Goal: Task Accomplishment & Management: Manage account settings

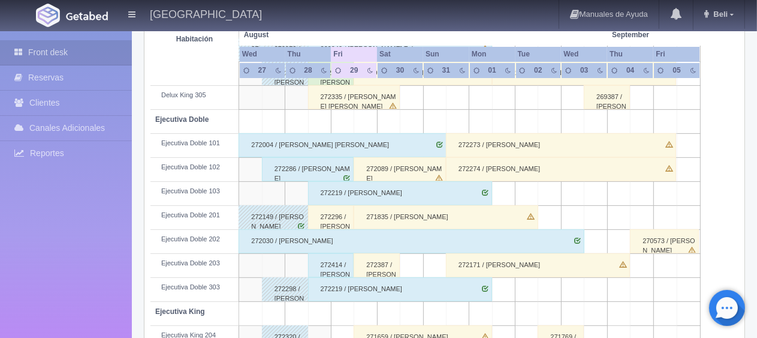
scroll to position [360, 0]
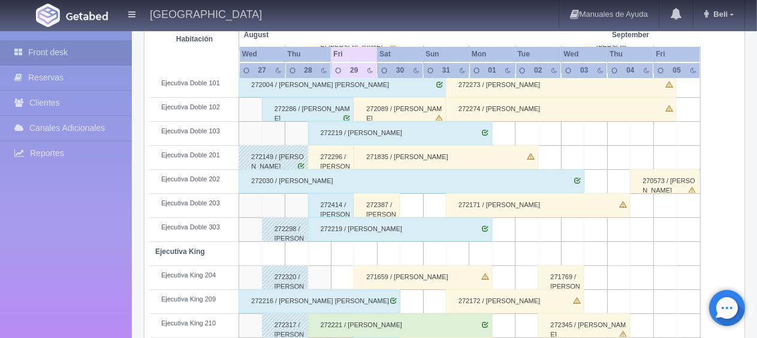
drag, startPoint x: 360, startPoint y: 275, endPoint x: 353, endPoint y: 267, distance: 10.7
click at [354, 267] on div "271659 / [PERSON_NAME]" at bounding box center [423, 277] width 138 height 24
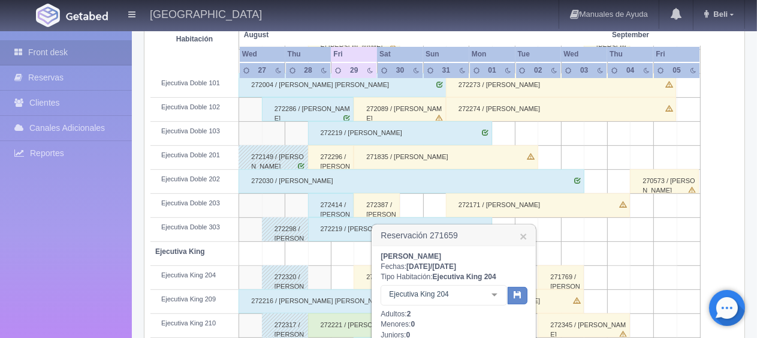
scroll to position [480, 0]
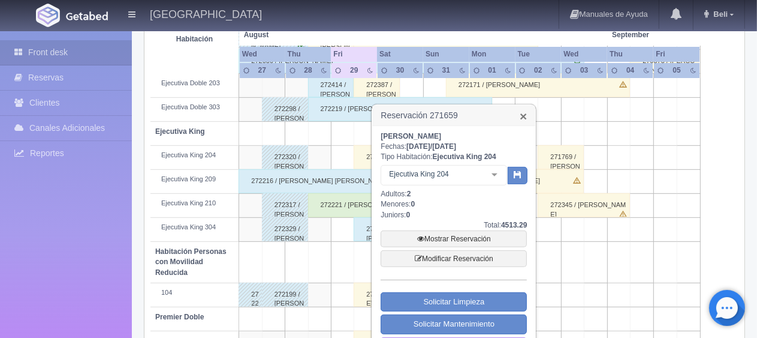
click at [522, 116] on link "×" at bounding box center [523, 116] width 7 height 13
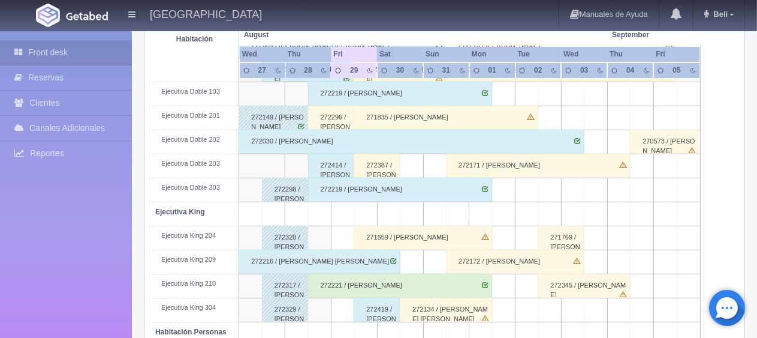
scroll to position [219, 0]
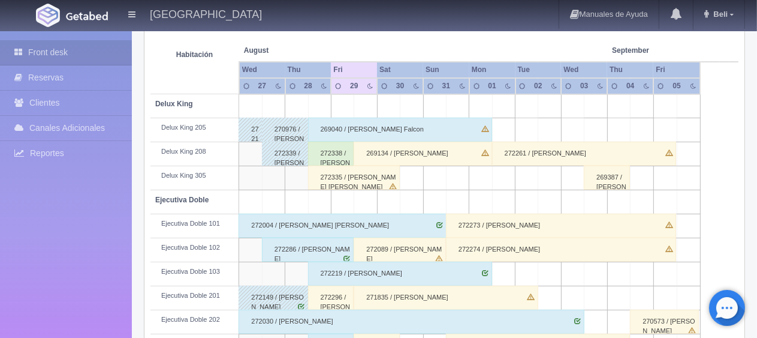
click at [329, 128] on div "269040 / [PERSON_NAME] Falcon" at bounding box center [400, 130] width 184 height 24
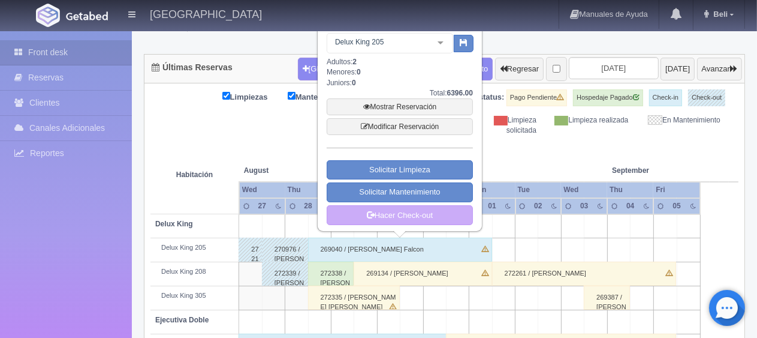
scroll to position [40, 0]
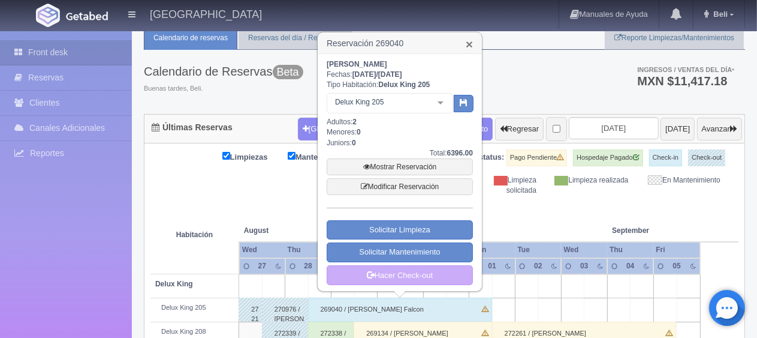
click at [470, 43] on link "×" at bounding box center [469, 44] width 7 height 13
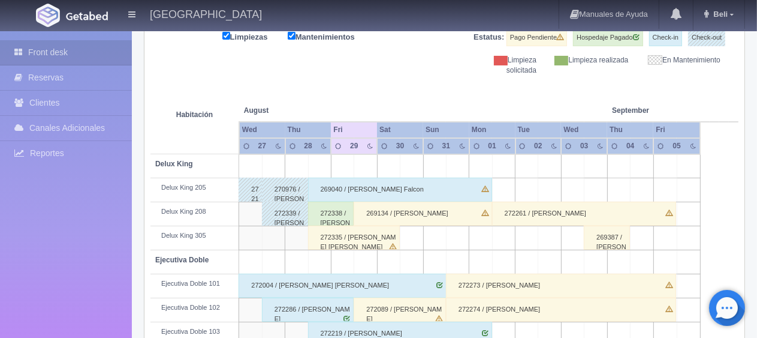
scroll to position [219, 0]
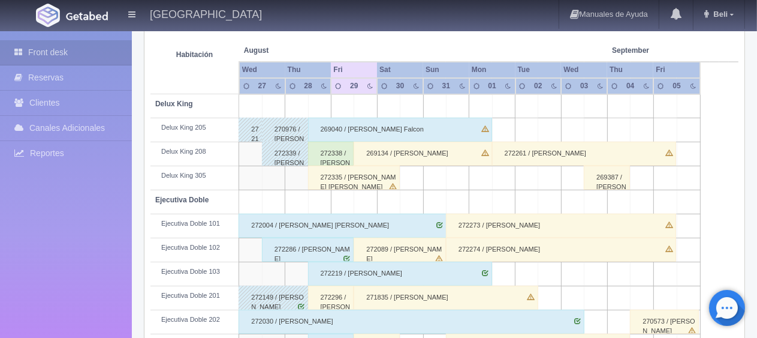
click at [321, 125] on div "269040 / [PERSON_NAME] Falcon" at bounding box center [400, 130] width 184 height 24
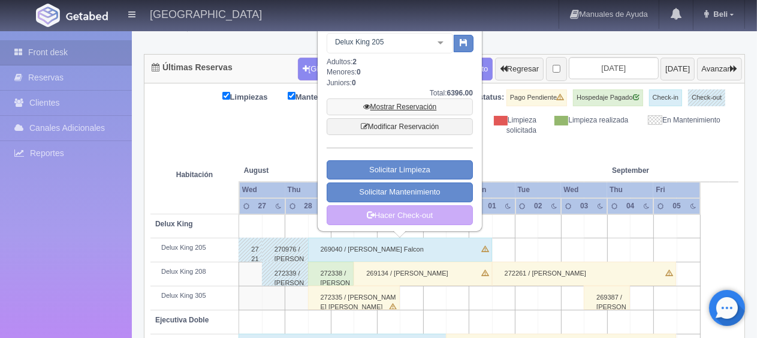
scroll to position [40, 0]
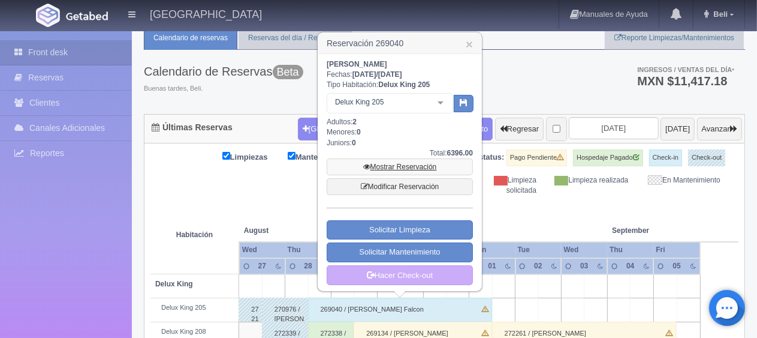
click at [402, 167] on link "Mostrar Reservación" at bounding box center [400, 166] width 146 height 17
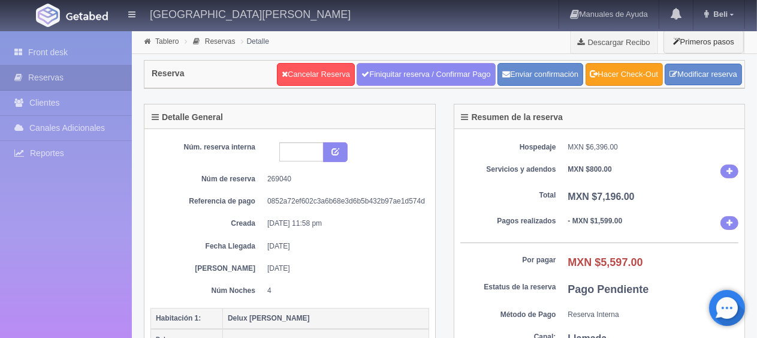
click at [628, 74] on link "Hacer Check-Out" at bounding box center [624, 74] width 77 height 23
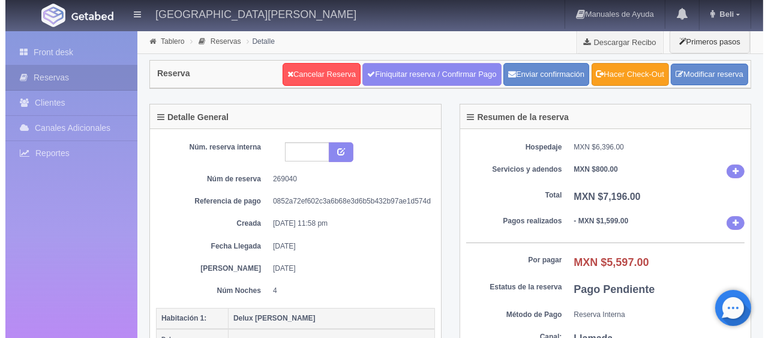
scroll to position [180, 0]
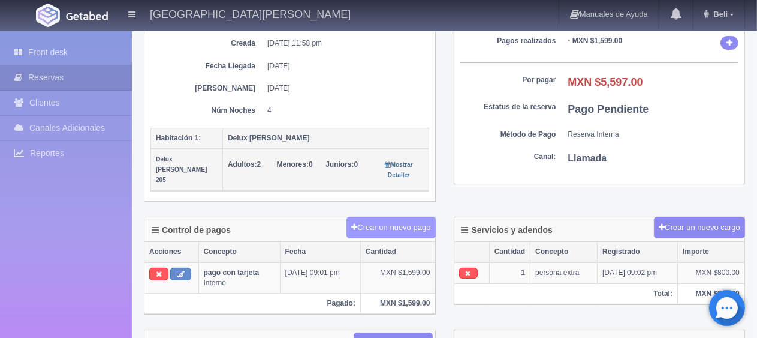
click at [390, 216] on button "Crear un nuevo pago" at bounding box center [391, 227] width 89 height 22
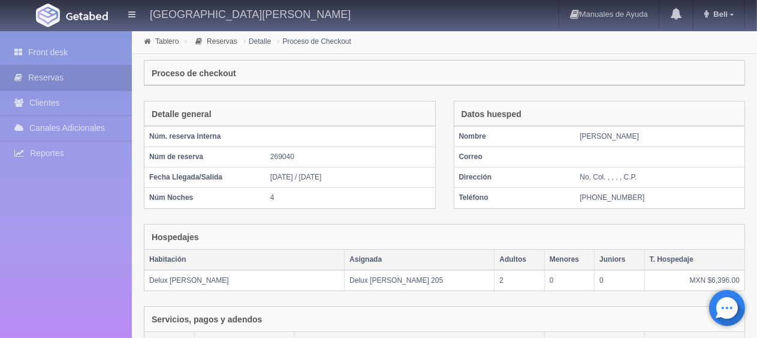
scroll to position [259, 0]
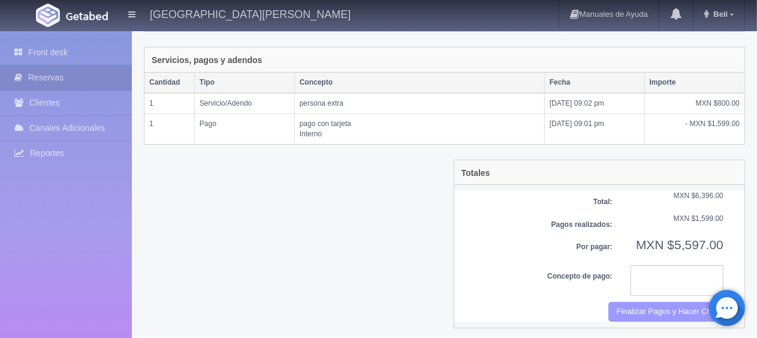
click at [651, 306] on button "Finalizar Pagos y Hacer Checkout" at bounding box center [666, 312] width 115 height 20
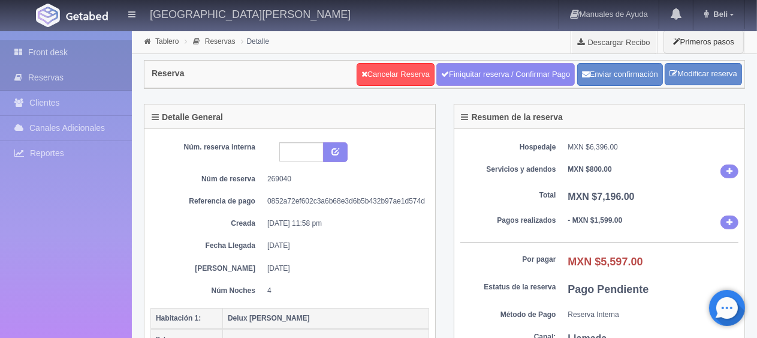
click at [103, 53] on link "Front desk" at bounding box center [66, 52] width 132 height 25
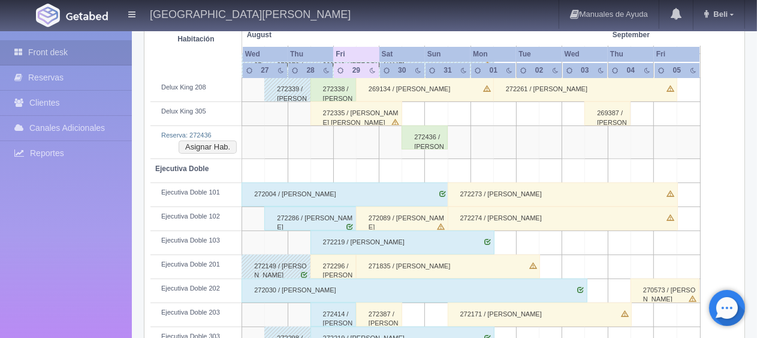
scroll to position [224, 0]
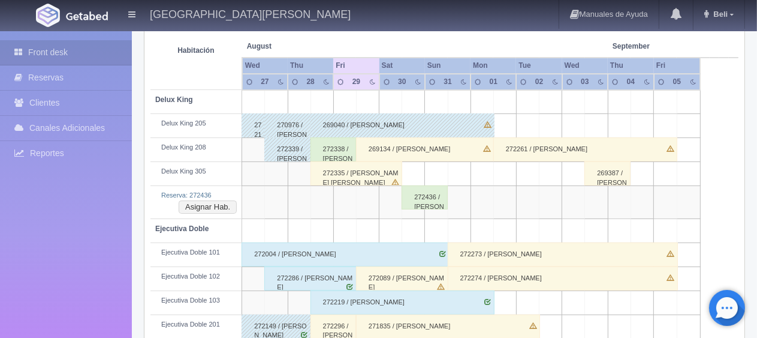
click at [419, 200] on div "272436 / [PERSON_NAME]" at bounding box center [425, 197] width 46 height 24
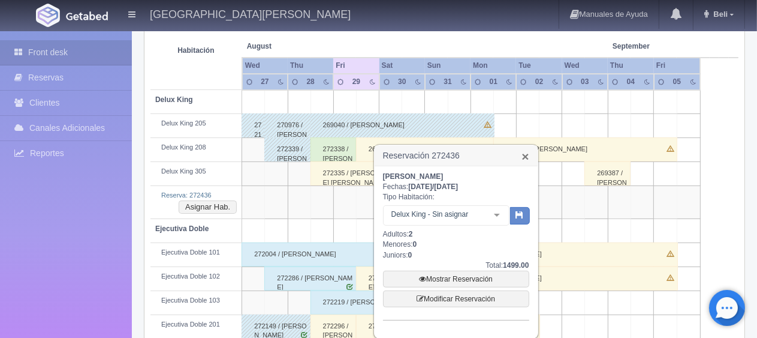
click at [523, 157] on link "×" at bounding box center [525, 156] width 7 height 13
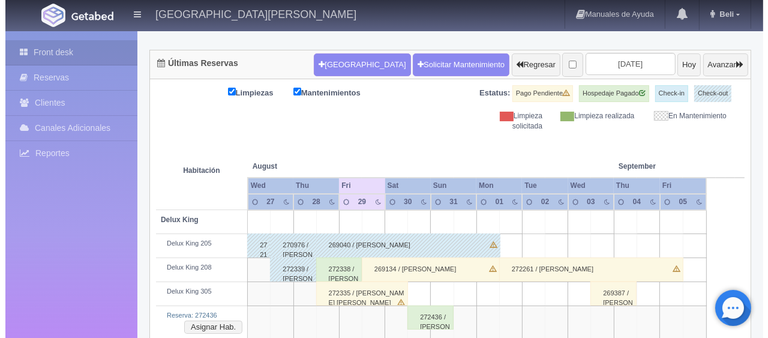
scroll to position [0, 0]
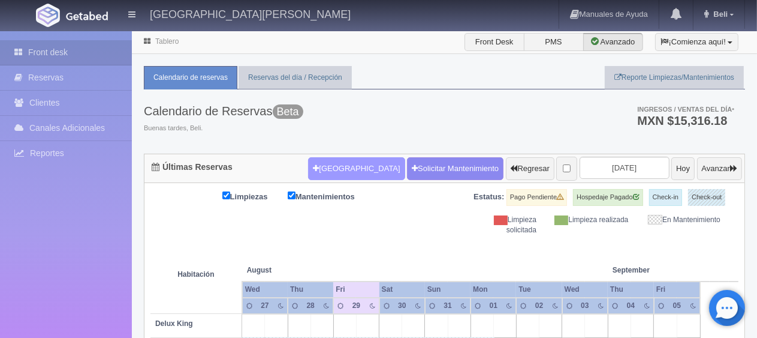
click at [332, 169] on button "[GEOGRAPHIC_DATA]" at bounding box center [356, 168] width 97 height 23
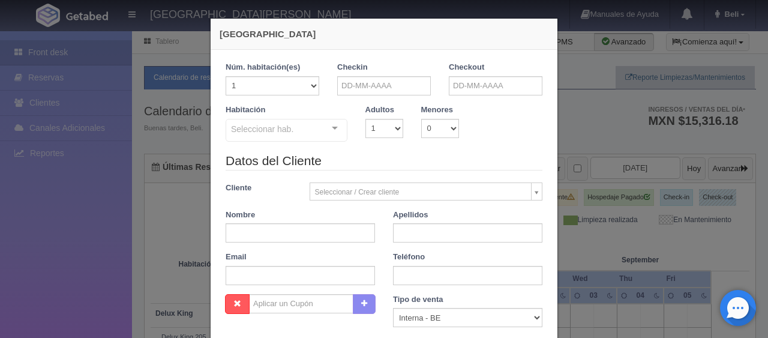
checkbox input "false"
click at [367, 79] on input "text" at bounding box center [384, 85] width 94 height 19
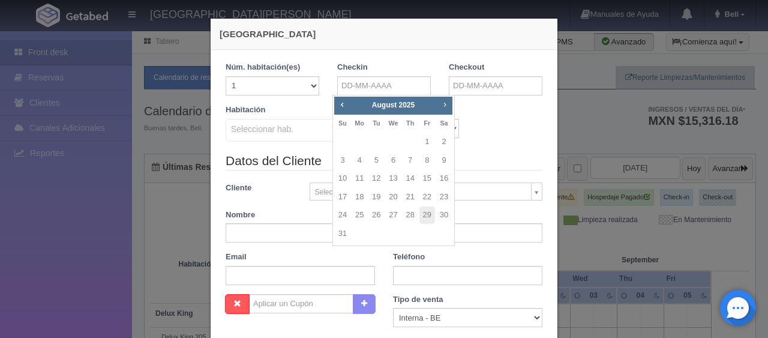
click at [444, 109] on link "Next" at bounding box center [444, 104] width 13 height 13
click at [405, 146] on link "4" at bounding box center [410, 141] width 16 height 17
type input "04-09-2025"
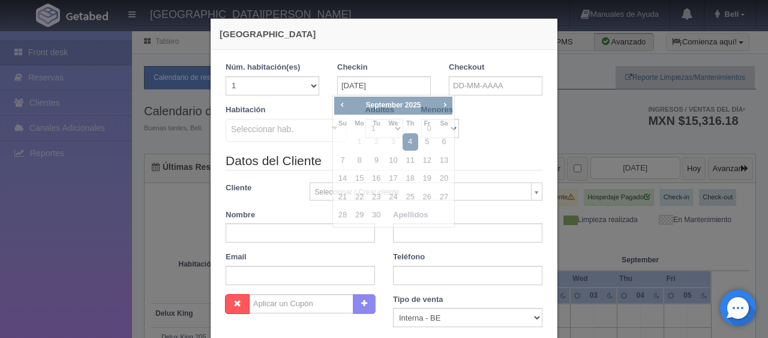
checkbox input "false"
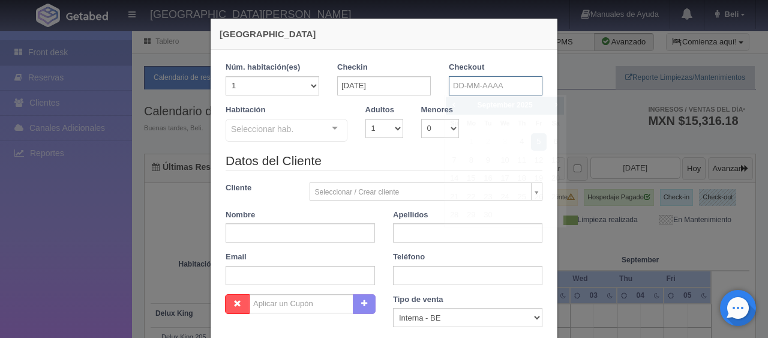
click at [454, 88] on input "text" at bounding box center [496, 85] width 94 height 19
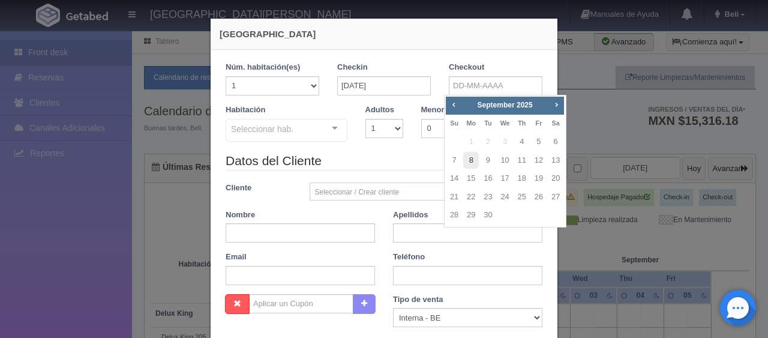
click at [471, 160] on link "8" at bounding box center [471, 160] width 16 height 17
type input "08-09-2025"
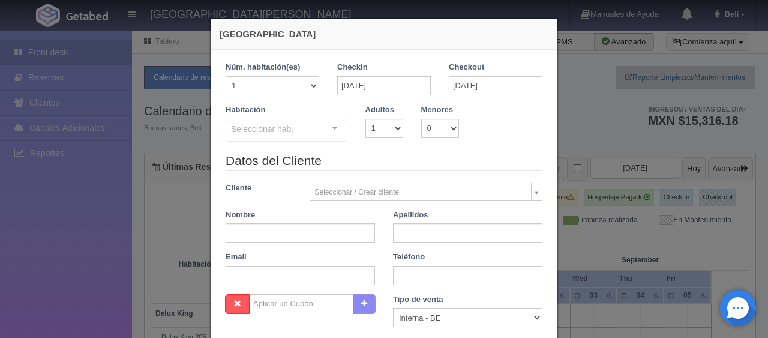
checkbox input "false"
click at [383, 131] on select "1 2 3 4 5 6 7 8 9 10" at bounding box center [384, 128] width 38 height 19
select select "2"
click at [365, 119] on select "1 2 3 4 5 6 7 8 9 10" at bounding box center [384, 128] width 38 height 19
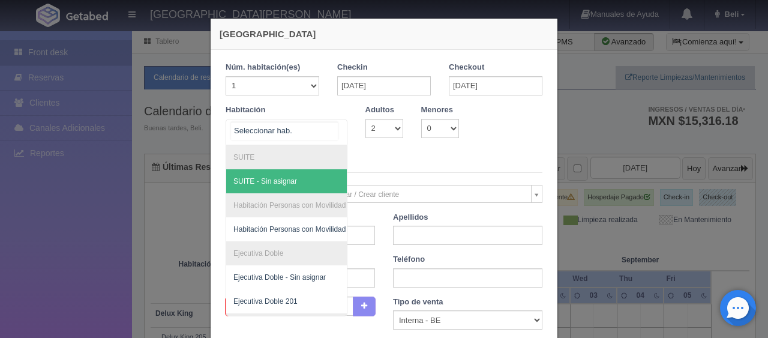
click at [328, 126] on div at bounding box center [335, 128] width 24 height 18
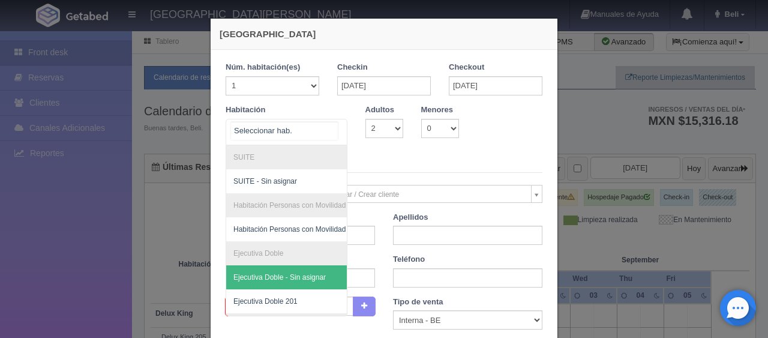
scroll to position [120, 0]
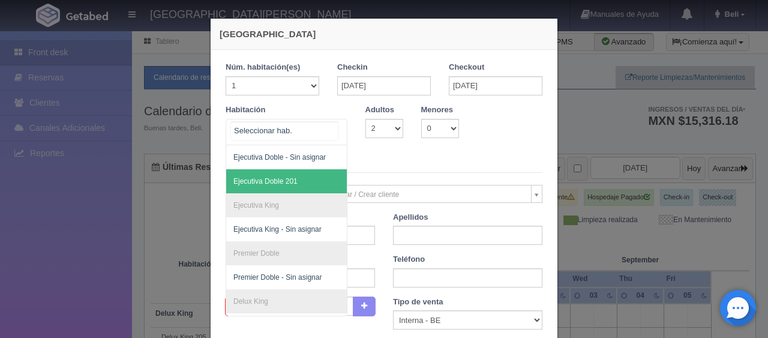
click at [272, 186] on span "Ejecutiva Doble 201" at bounding box center [326, 181] width 201 height 24
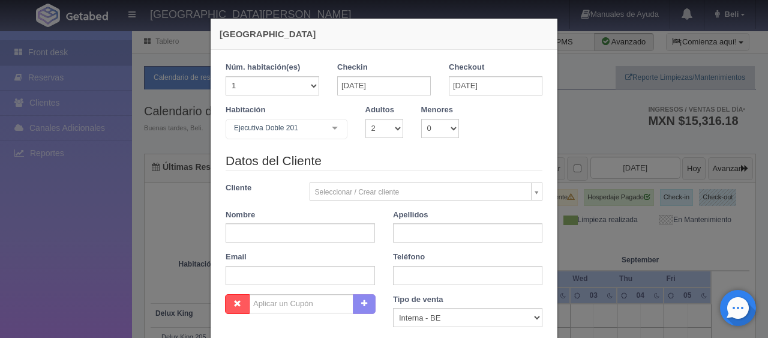
checkbox input "false"
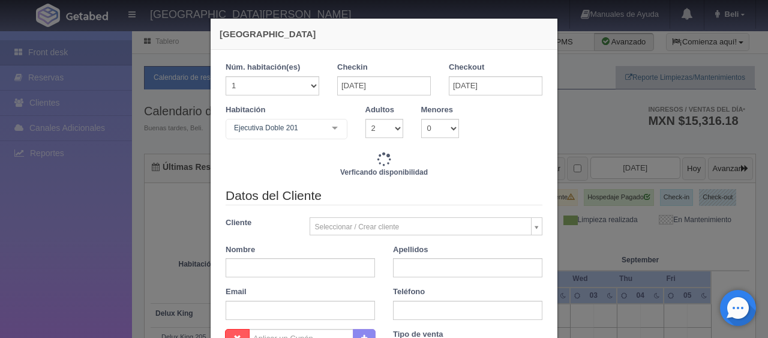
type input "6196.00"
checkbox input "false"
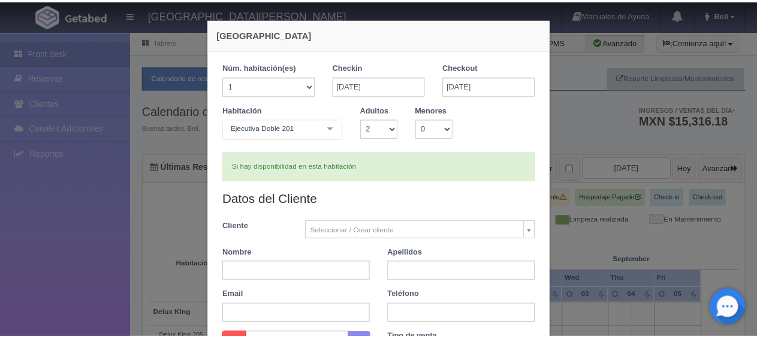
scroll to position [240, 0]
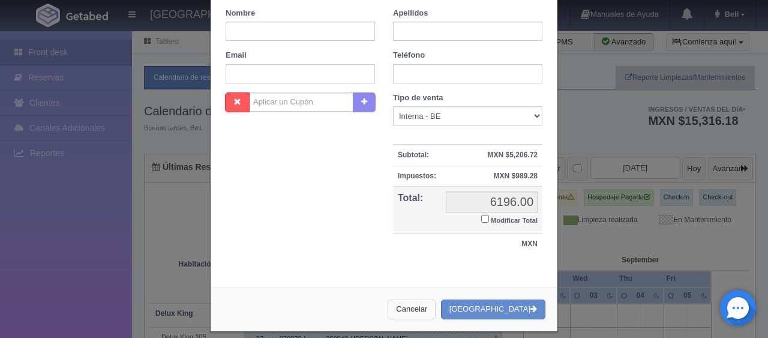
click at [435, 305] on button "Cancelar" at bounding box center [411, 309] width 48 height 20
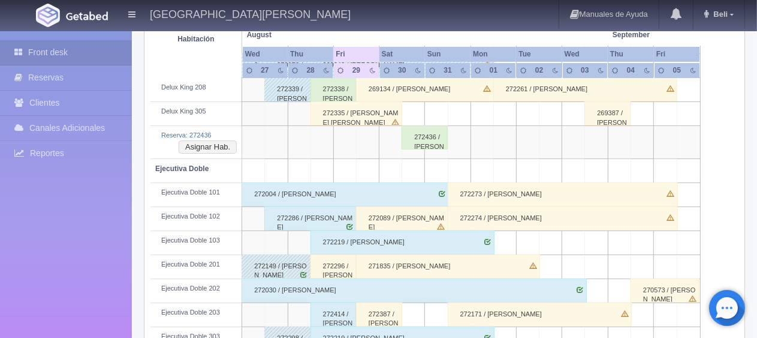
scroll to position [164, 0]
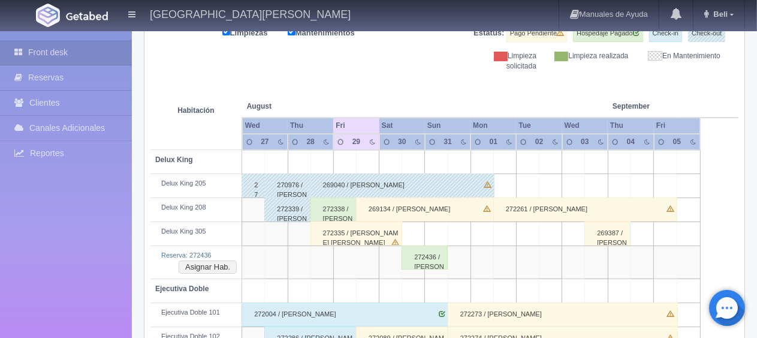
click at [384, 186] on div "269040 / [PERSON_NAME] Falcon" at bounding box center [403, 185] width 184 height 24
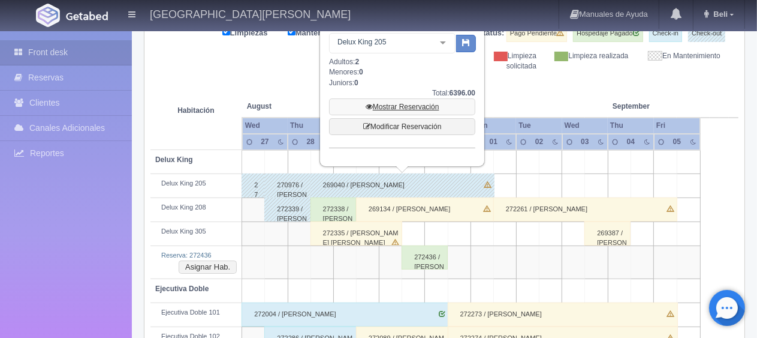
click at [433, 109] on link "Mostrar Reservación" at bounding box center [402, 106] width 146 height 17
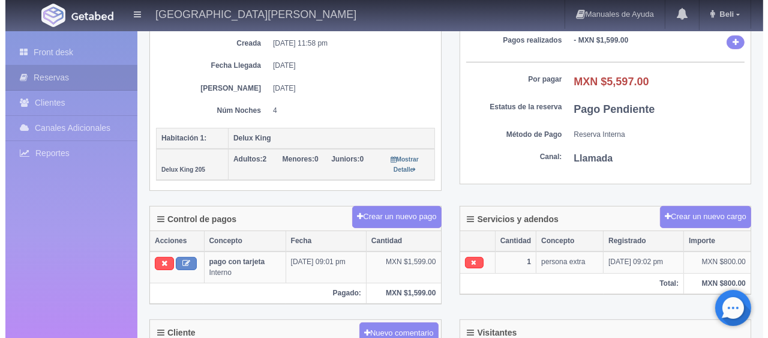
scroll to position [240, 0]
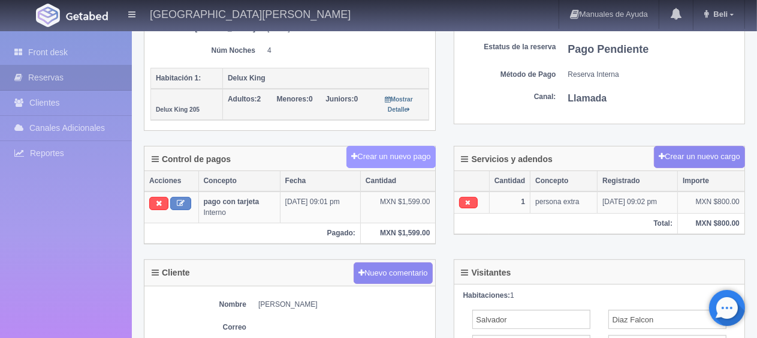
click at [399, 146] on button "Crear un nuevo pago" at bounding box center [391, 157] width 89 height 22
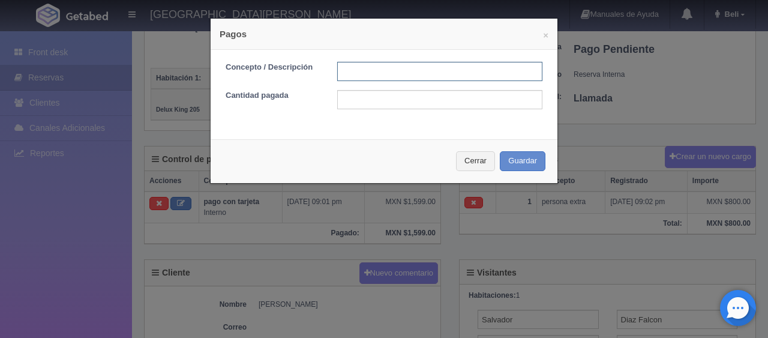
click at [407, 63] on input "text" at bounding box center [439, 71] width 205 height 19
type input "Total Tarjeta"
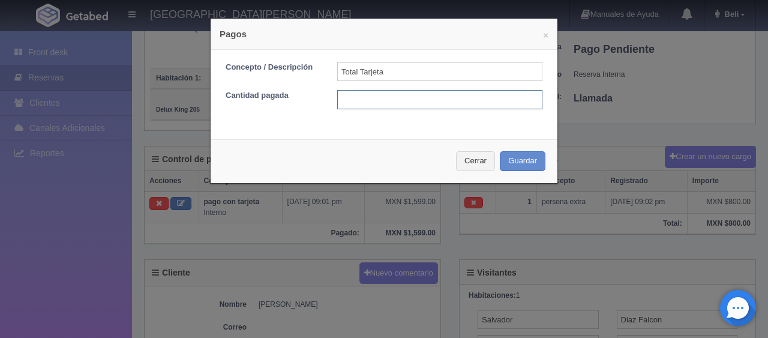
click at [417, 99] on input "text" at bounding box center [439, 99] width 205 height 19
click at [580, 248] on div "× Pagos Concepto / Descripción Total Tarjeta Cantidad pagada Cerrar Guardar" at bounding box center [384, 169] width 768 height 338
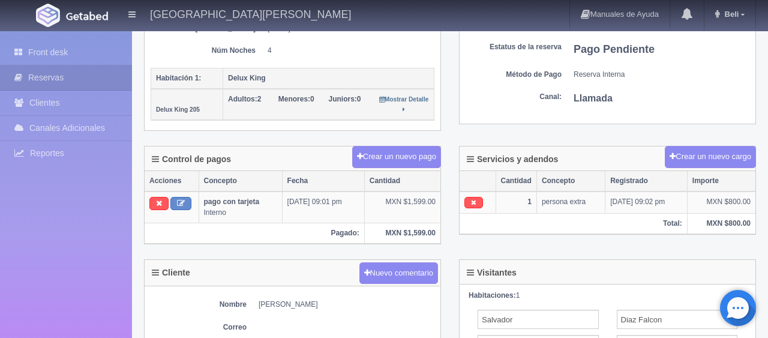
scroll to position [120, 0]
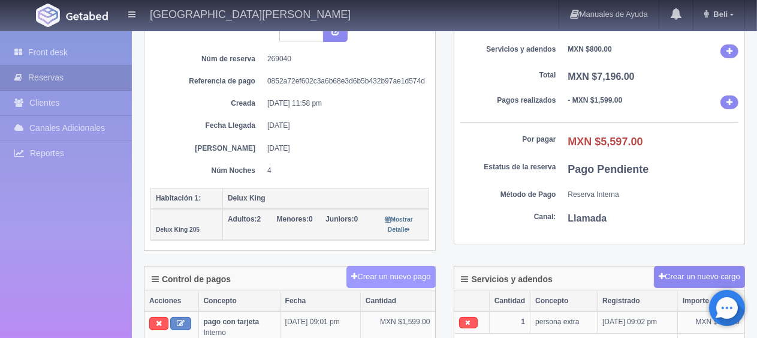
click at [387, 268] on button "Crear un nuevo pago" at bounding box center [391, 277] width 89 height 22
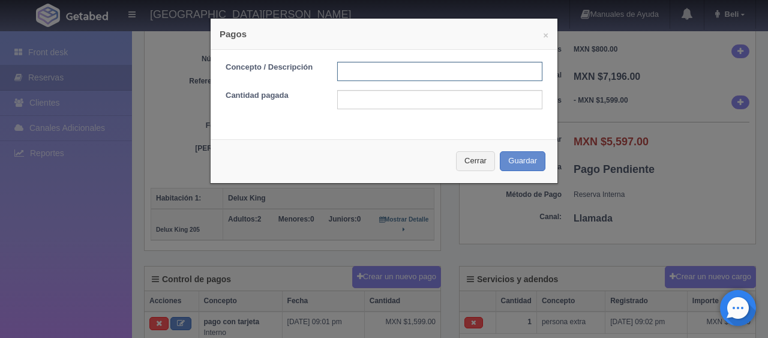
click at [362, 68] on input "text" at bounding box center [439, 71] width 205 height 19
type input "total tarjeta"
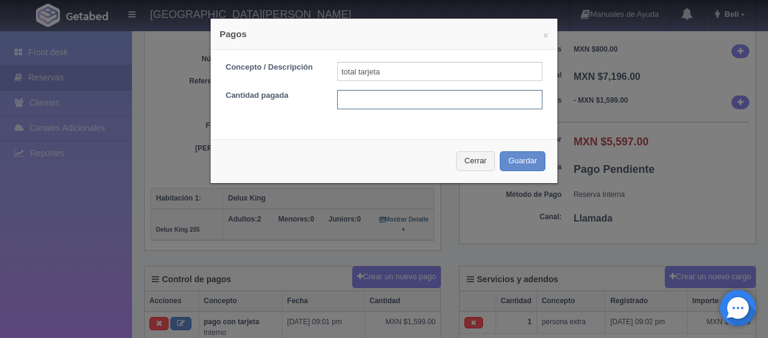
click at [433, 98] on input "text" at bounding box center [439, 99] width 205 height 19
type input "5597"
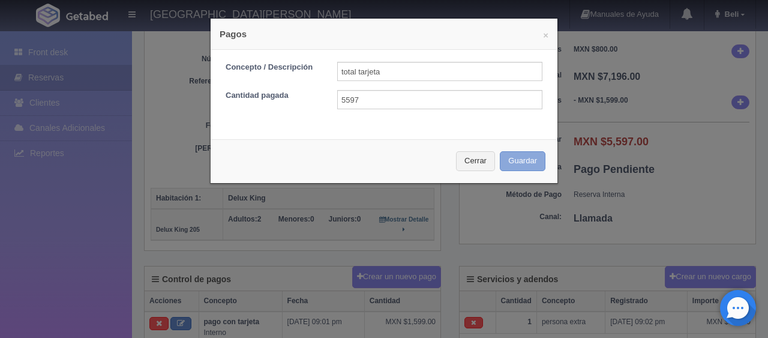
click at [511, 155] on button "Guardar" at bounding box center [523, 161] width 46 height 20
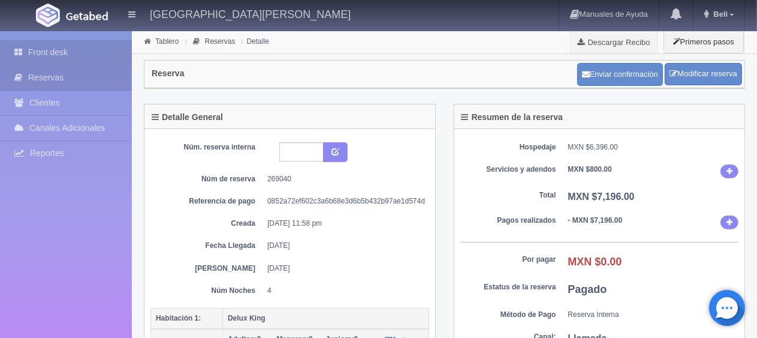
drag, startPoint x: 82, startPoint y: 37, endPoint x: 76, endPoint y: 47, distance: 11.3
click at [79, 43] on div "Front desk Reservas Clientes Canales Adicionales [GEOGRAPHIC_DATA] Reportes Rep…" at bounding box center [66, 200] width 132 height 338
click at [74, 47] on link "Front desk" at bounding box center [66, 52] width 132 height 25
